Goal: Task Accomplishment & Management: Manage account settings

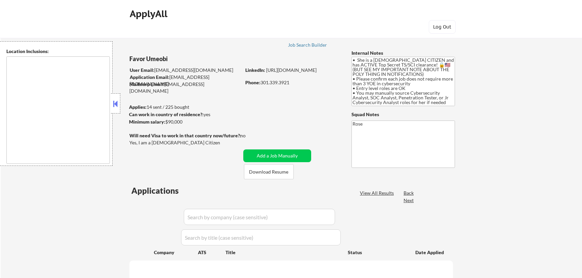
type textarea "Arlington, VA Alexandria, VA Bethesda, MD Silver Spring, MD Falls Church, VA Co…"
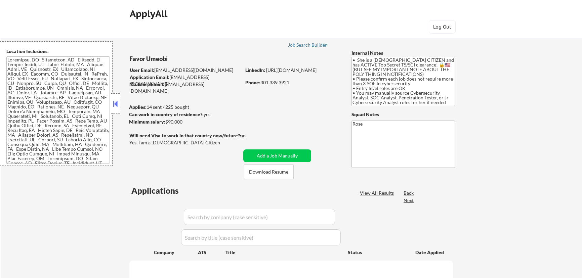
select select ""pending""
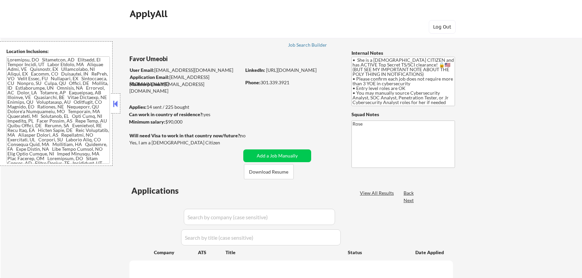
select select ""pending""
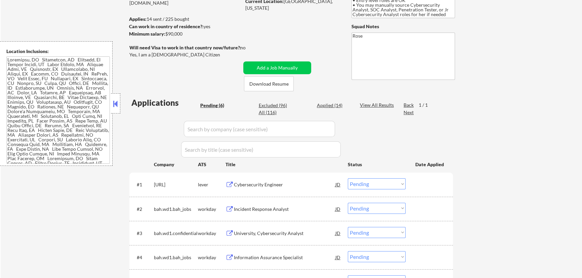
scroll to position [91, 0]
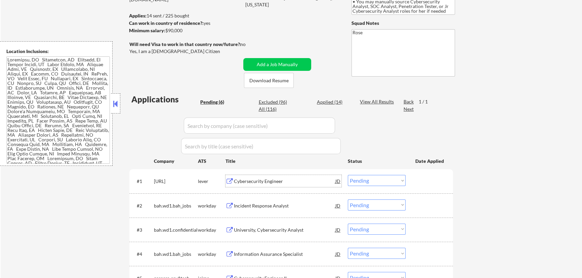
click at [302, 182] on div "Cybersecurity Engineer" at bounding box center [284, 181] width 101 height 7
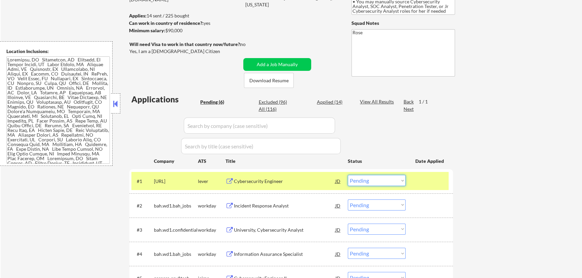
click at [390, 180] on select "Choose an option... Pending Applied Excluded (Questions) Excluded (Expired) Exc…" at bounding box center [377, 180] width 58 height 11
click at [348, 175] on select "Choose an option... Pending Applied Excluded (Questions) Excluded (Expired) Exc…" at bounding box center [377, 180] width 58 height 11
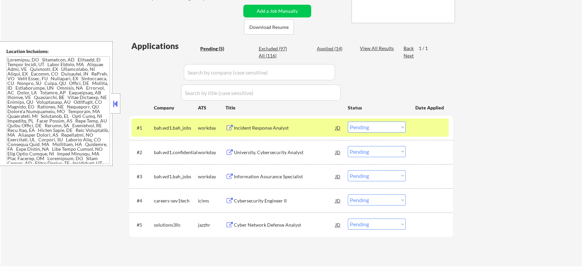
scroll to position [153, 0]
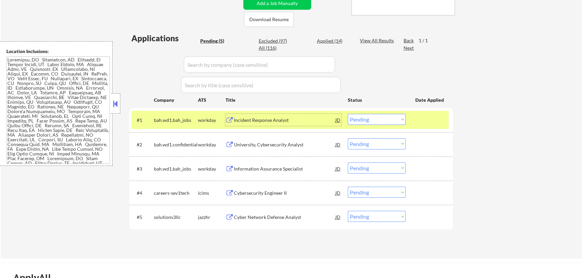
click at [283, 119] on div "Incident Response Analyst" at bounding box center [284, 120] width 101 height 7
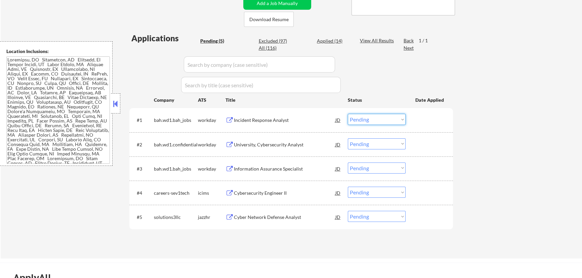
click at [404, 115] on select "Choose an option... Pending Applied Excluded (Questions) Excluded (Expired) Exc…" at bounding box center [377, 119] width 58 height 11
click at [348, 114] on select "Choose an option... Pending Applied Excluded (Questions) Excluded (Expired) Exc…" at bounding box center [377, 119] width 58 height 11
select select ""pending""
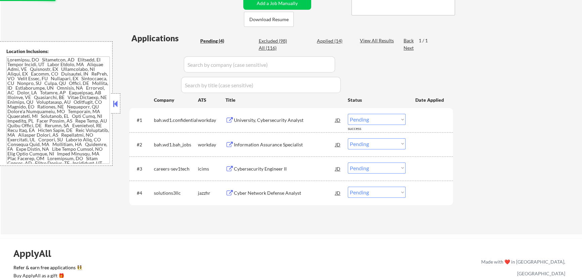
click at [116, 103] on button at bounding box center [115, 104] width 7 height 10
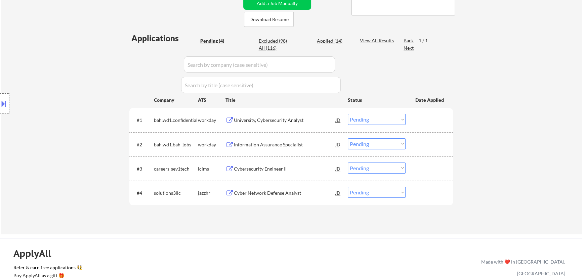
click at [283, 118] on div "University, Cybersecurity Analyst" at bounding box center [284, 120] width 101 height 7
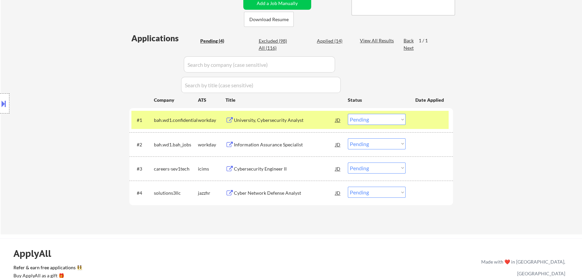
select select ""pending""
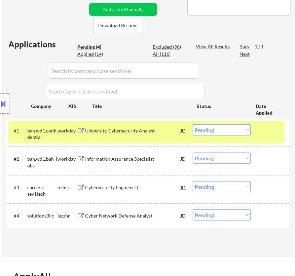
click at [226, 129] on select "Choose an option... Pending Applied Excluded (Questions) Excluded (Expired) Exc…" at bounding box center [222, 129] width 58 height 11
click at [193, 124] on select "Choose an option... Pending Applied Excluded (Questions) Excluded (Expired) Exc…" at bounding box center [222, 129] width 58 height 11
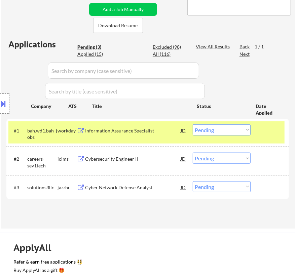
click at [145, 126] on div "Information Assurance Specialist" at bounding box center [132, 130] width 95 height 12
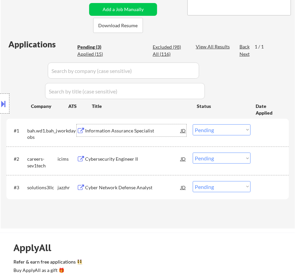
click at [230, 126] on select "Choose an option... Pending Applied Excluded (Questions) Excluded (Expired) Exc…" at bounding box center [222, 129] width 58 height 11
click at [193, 124] on select "Choose an option... Pending Applied Excluded (Questions) Excluded (Expired) Exc…" at bounding box center [222, 129] width 58 height 11
select select ""pending""
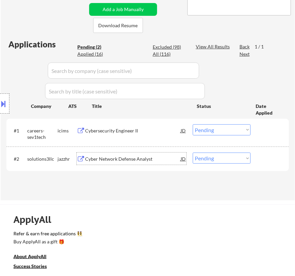
click at [150, 158] on div "Cyber Network Defense Analyst" at bounding box center [132, 159] width 95 height 7
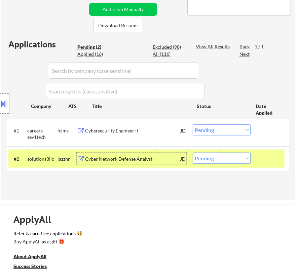
click at [7, 104] on button at bounding box center [3, 103] width 7 height 11
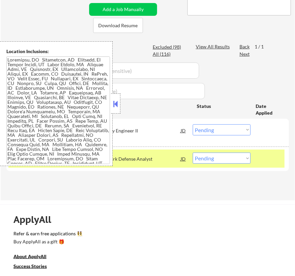
click at [115, 101] on button at bounding box center [115, 104] width 7 height 10
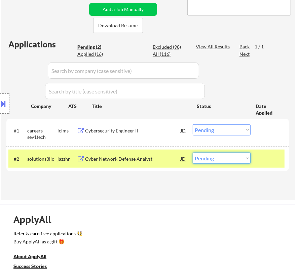
click at [219, 154] on select "Choose an option... Pending Applied Excluded (Questions) Excluded (Expired) Exc…" at bounding box center [222, 158] width 58 height 11
select select ""applied""
click at [193, 153] on select "Choose an option... Pending Applied Excluded (Questions) Excluded (Expired) Exc…" at bounding box center [222, 158] width 58 height 11
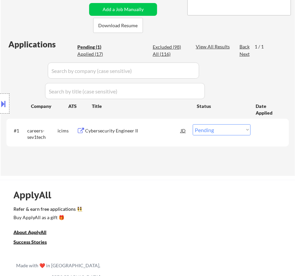
click at [153, 125] on div "Cybersecurity Engineer II" at bounding box center [132, 130] width 95 height 12
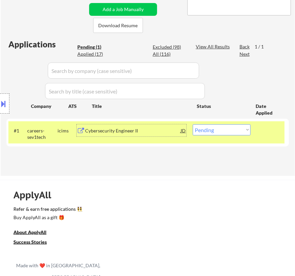
click at [228, 128] on select "Choose an option... Pending Applied Excluded (Questions) Excluded (Expired) Exc…" at bounding box center [222, 129] width 58 height 11
select select ""excluded__location_""
click at [193, 124] on select "Choose an option... Pending Applied Excluded (Questions) Excluded (Expired) Exc…" at bounding box center [222, 129] width 58 height 11
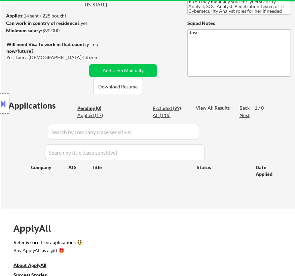
scroll to position [61, 0]
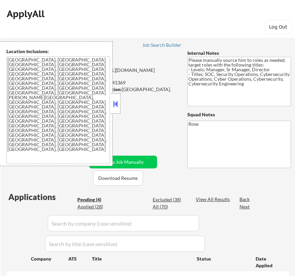
select select ""pending""
click at [116, 101] on button at bounding box center [115, 104] width 7 height 10
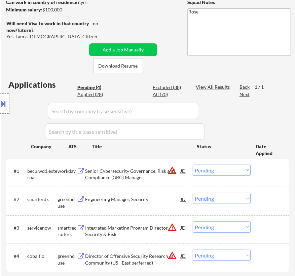
scroll to position [122, 0]
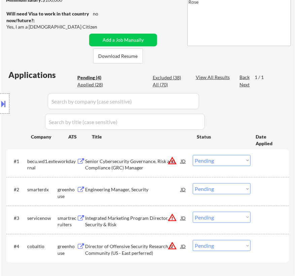
click at [141, 164] on div "Senior Cybersecurity Governance, Risk and Compliance (GRC) Manager" at bounding box center [132, 164] width 95 height 13
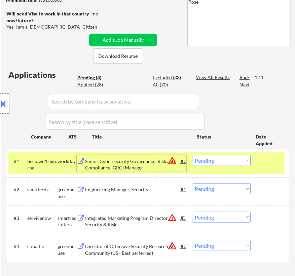
click at [1, 104] on button at bounding box center [3, 103] width 7 height 11
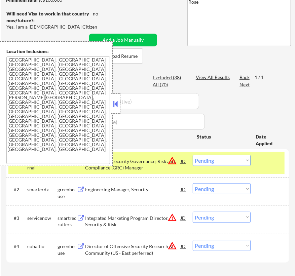
click at [118, 105] on button at bounding box center [115, 104] width 7 height 10
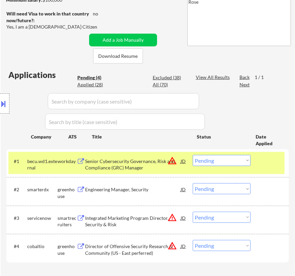
click at [233, 164] on select "Choose an option... Pending Applied Excluded (Questions) Excluded (Expired) Exc…" at bounding box center [222, 160] width 58 height 11
click at [193, 155] on select "Choose an option... Pending Applied Excluded (Questions) Excluded (Expired) Exc…" at bounding box center [222, 160] width 58 height 11
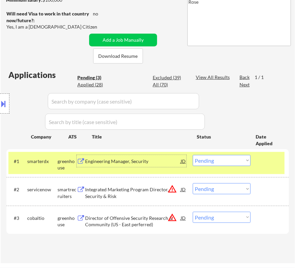
click at [158, 164] on div "Engineering Manager, Security" at bounding box center [132, 161] width 95 height 12
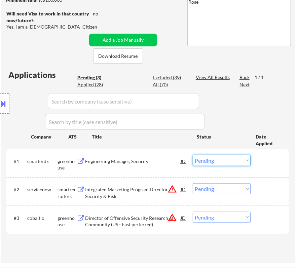
click at [214, 161] on select "Choose an option... Pending Applied Excluded (Questions) Excluded (Expired) Exc…" at bounding box center [222, 160] width 58 height 11
click at [193, 155] on select "Choose an option... Pending Applied Excluded (Questions) Excluded (Expired) Exc…" at bounding box center [222, 160] width 58 height 11
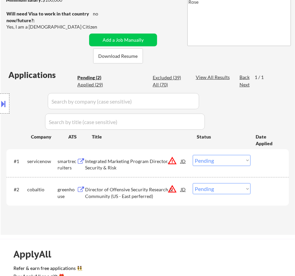
click at [141, 160] on div "Integrated Marketing Program Director, Security & Risk" at bounding box center [132, 164] width 95 height 13
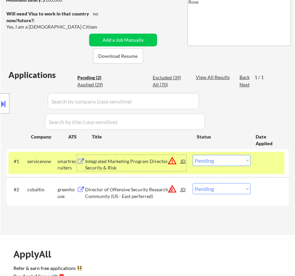
click at [226, 161] on select "Choose an option... Pending Applied Excluded (Questions) Excluded (Expired) Exc…" at bounding box center [222, 160] width 58 height 11
click at [193, 155] on select "Choose an option... Pending Applied Excluded (Questions) Excluded (Expired) Exc…" at bounding box center [222, 160] width 58 height 11
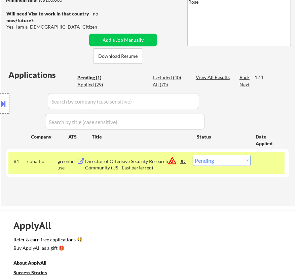
click at [148, 161] on div "Director of Offensive Security Research & Community (US - East perferred)" at bounding box center [132, 164] width 95 height 13
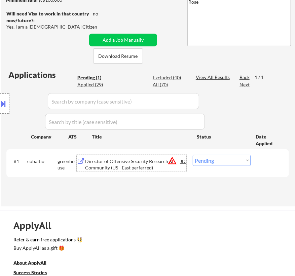
click at [234, 156] on select "Choose an option... Pending Applied Excluded (Questions) Excluded (Expired) Exc…" at bounding box center [222, 160] width 58 height 11
select select ""excluded__bad_match_""
click at [193, 155] on select "Choose an option... Pending Applied Excluded (Questions) Excluded (Expired) Exc…" at bounding box center [222, 160] width 58 height 11
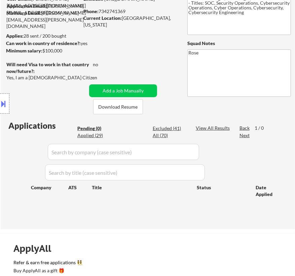
scroll to position [61, 0]
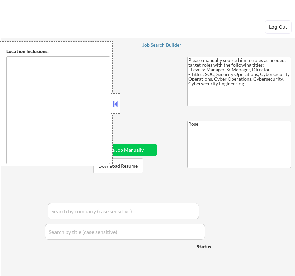
type textarea "[GEOGRAPHIC_DATA], [GEOGRAPHIC_DATA] [GEOGRAPHIC_DATA], [GEOGRAPHIC_DATA] [GEOG…"
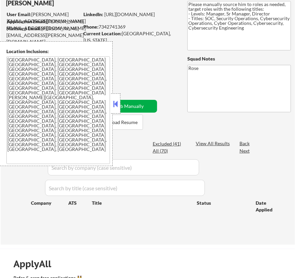
scroll to position [61, 0]
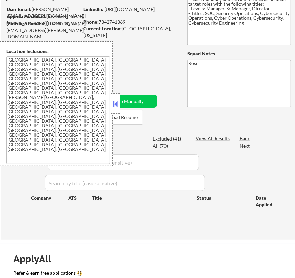
click at [118, 103] on button at bounding box center [115, 104] width 7 height 10
